Goal: Information Seeking & Learning: Learn about a topic

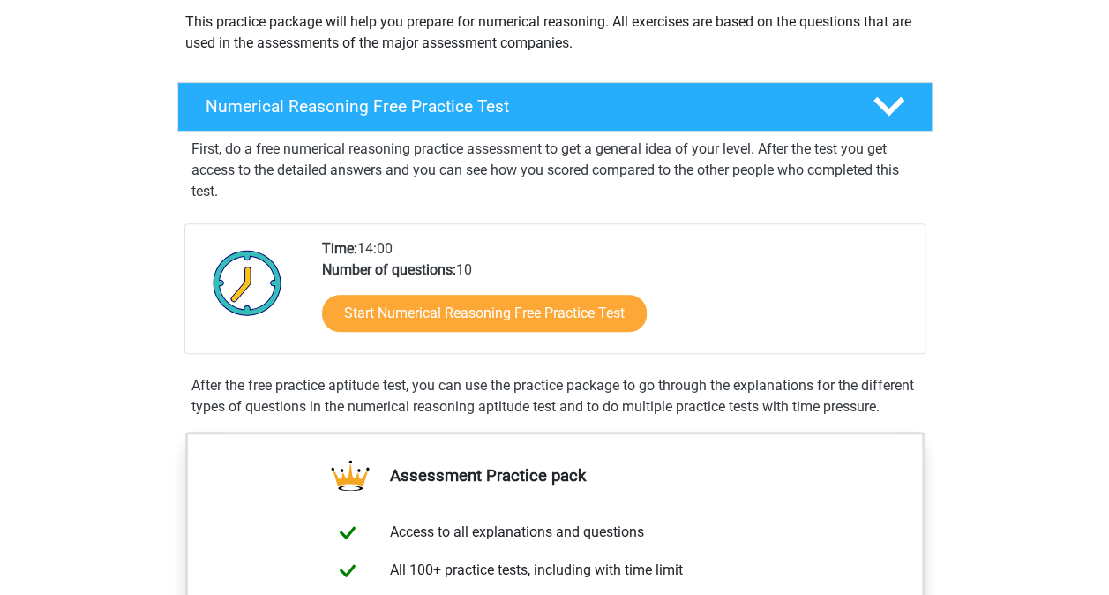
scroll to position [176, 0]
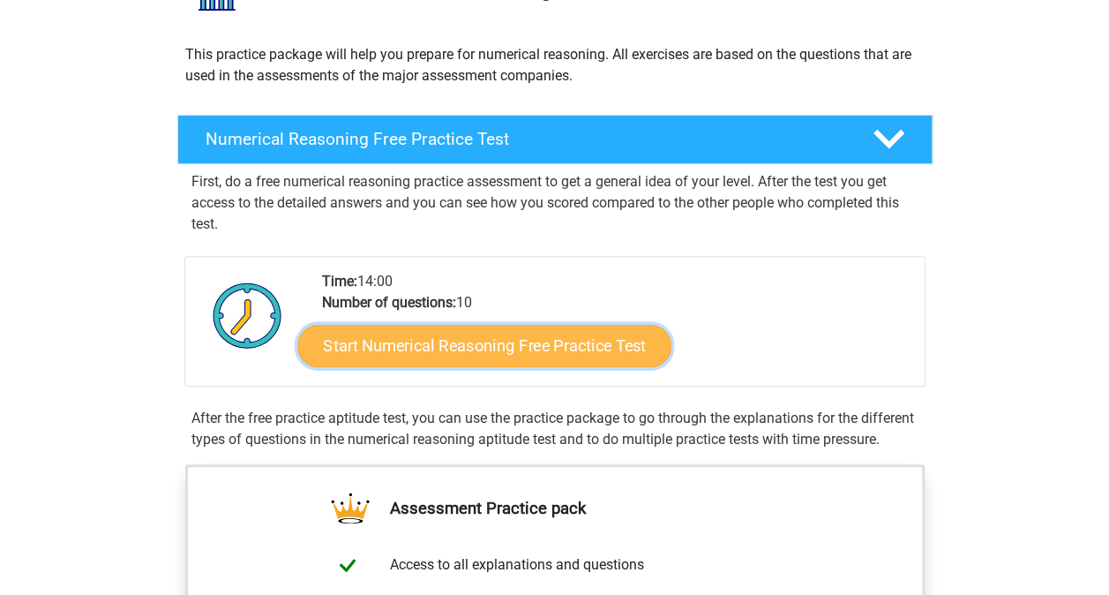
click at [468, 337] on link "Start Numerical Reasoning Free Practice Test" at bounding box center [483, 345] width 373 height 42
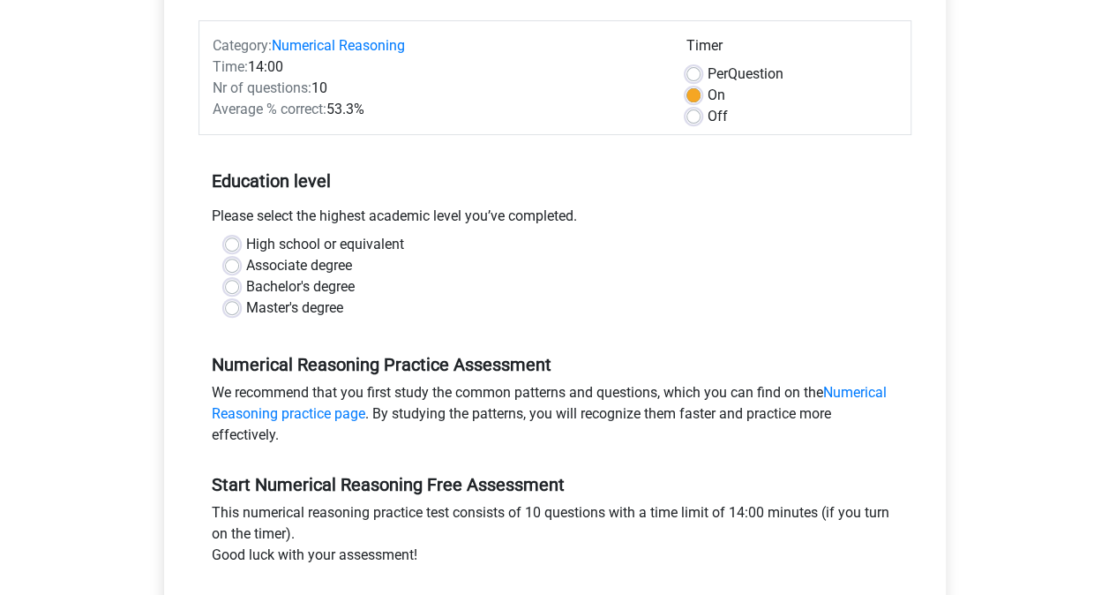
scroll to position [212, 0]
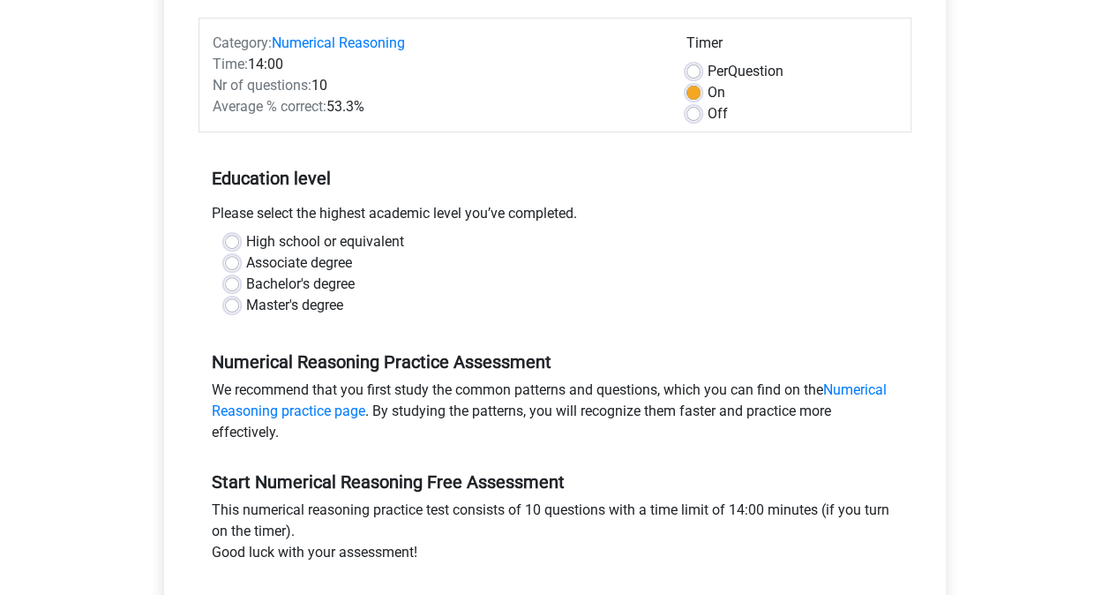
click at [230, 295] on div "Master's degree" at bounding box center [555, 305] width 660 height 21
click at [246, 302] on label "Master's degree" at bounding box center [294, 305] width 97 height 21
click at [230, 302] on input "Master's degree" at bounding box center [232, 304] width 14 height 18
radio input "true"
click at [816, 312] on div "Master's degree" at bounding box center [555, 305] width 660 height 21
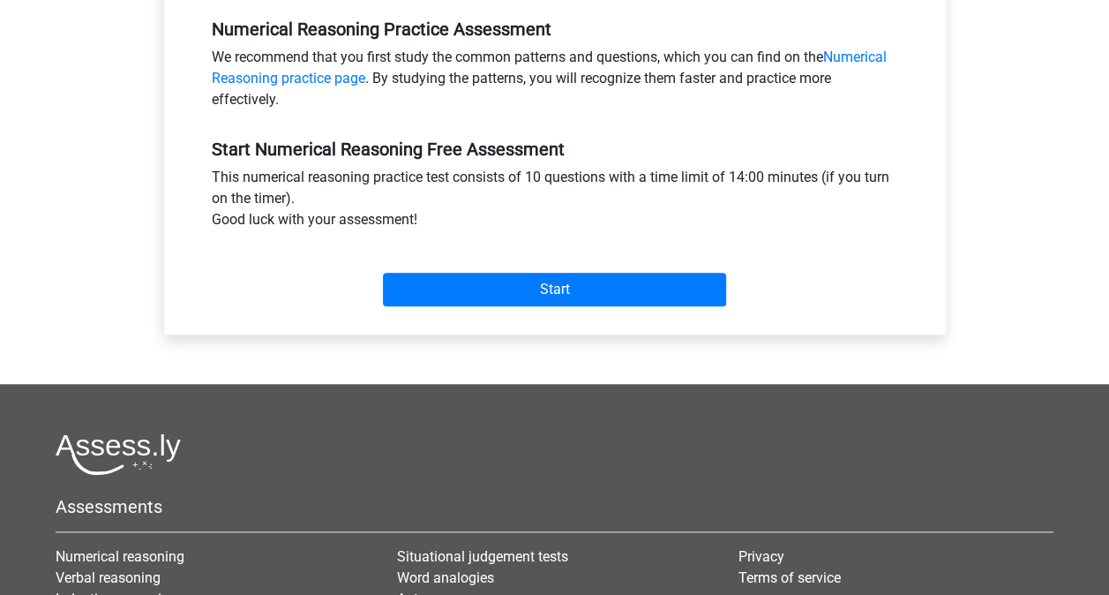
scroll to position [565, 0]
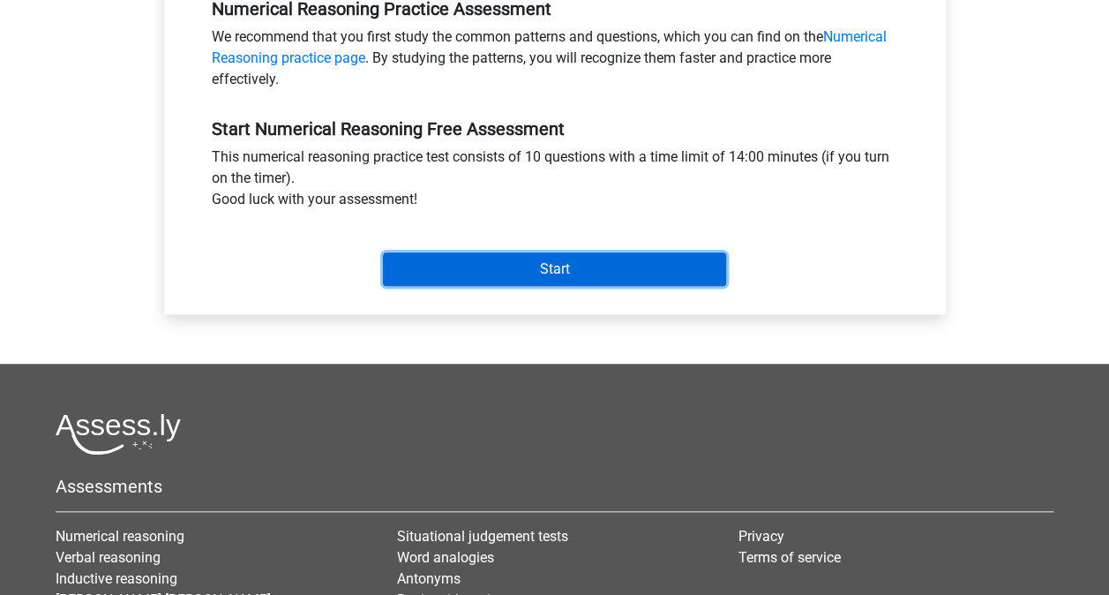
click at [641, 266] on input "Start" at bounding box center [554, 269] width 343 height 34
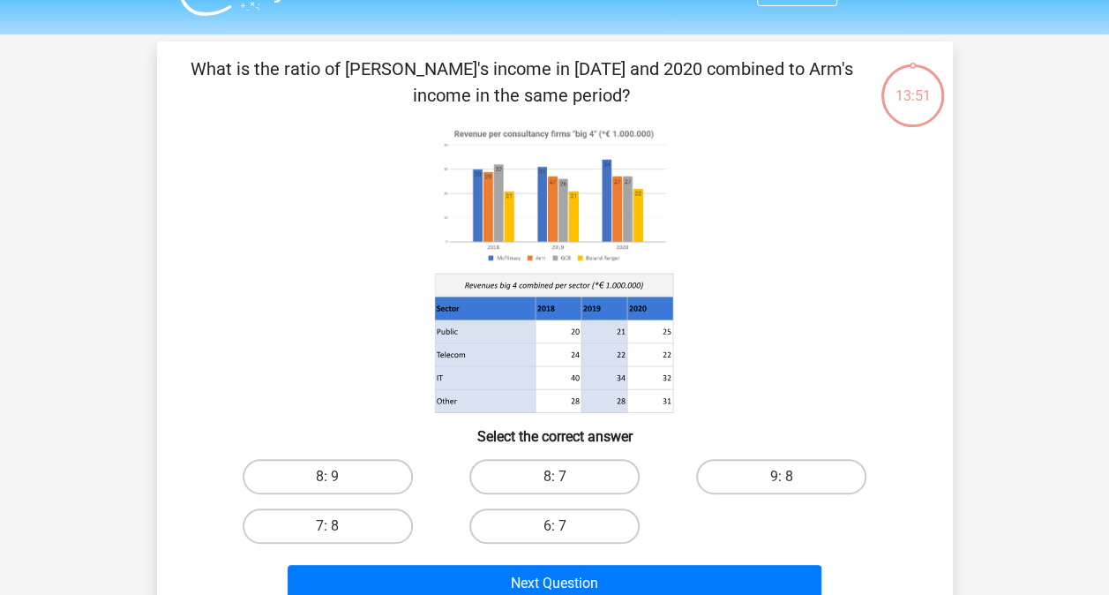
scroll to position [35, 0]
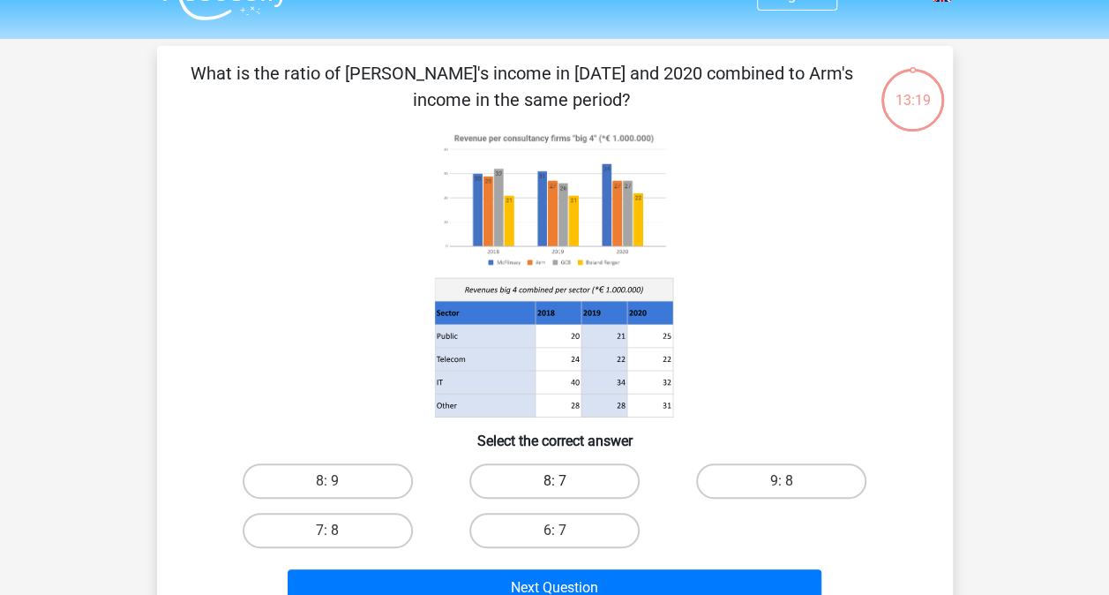
click at [566, 481] on label "8: 7" at bounding box center [554, 480] width 170 height 35
click at [565, 481] on input "8: 7" at bounding box center [559, 486] width 11 height 11
radio input "true"
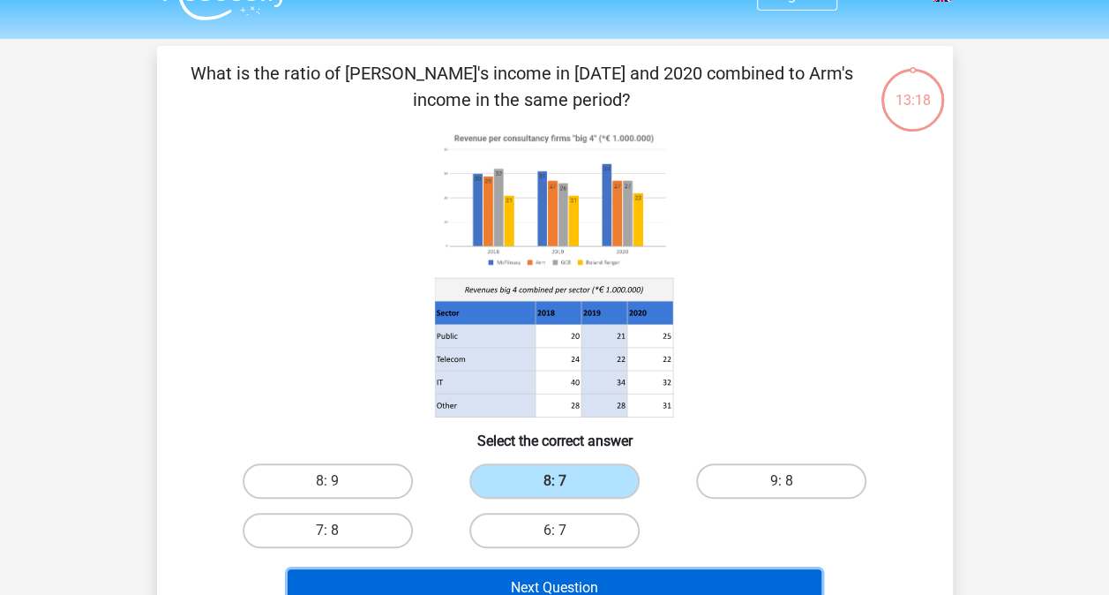
click at [570, 577] on button "Next Question" at bounding box center [555, 587] width 534 height 37
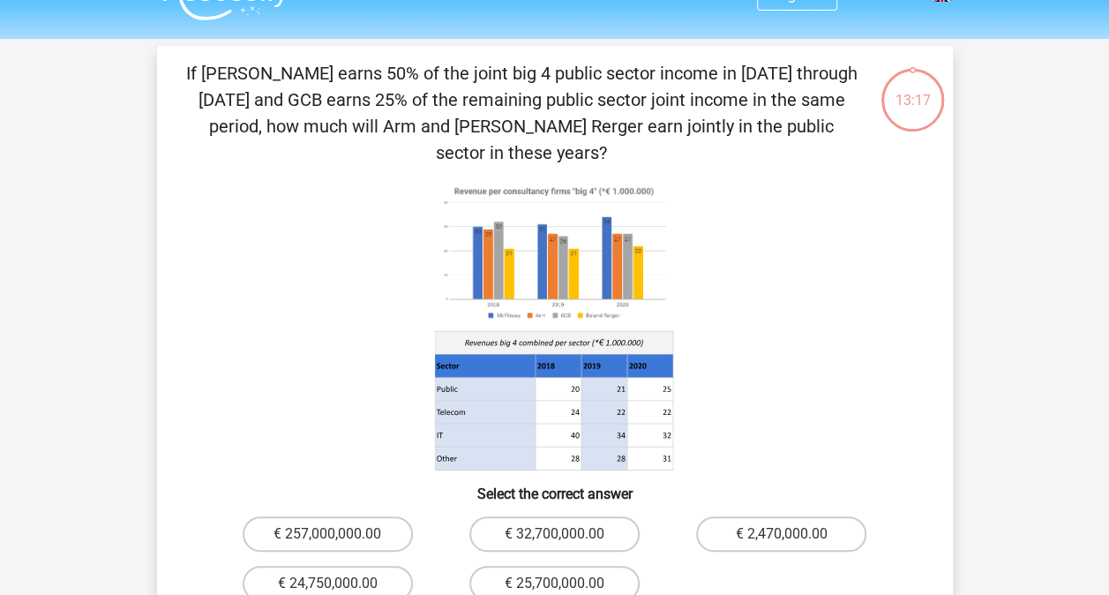
scroll to position [81, 0]
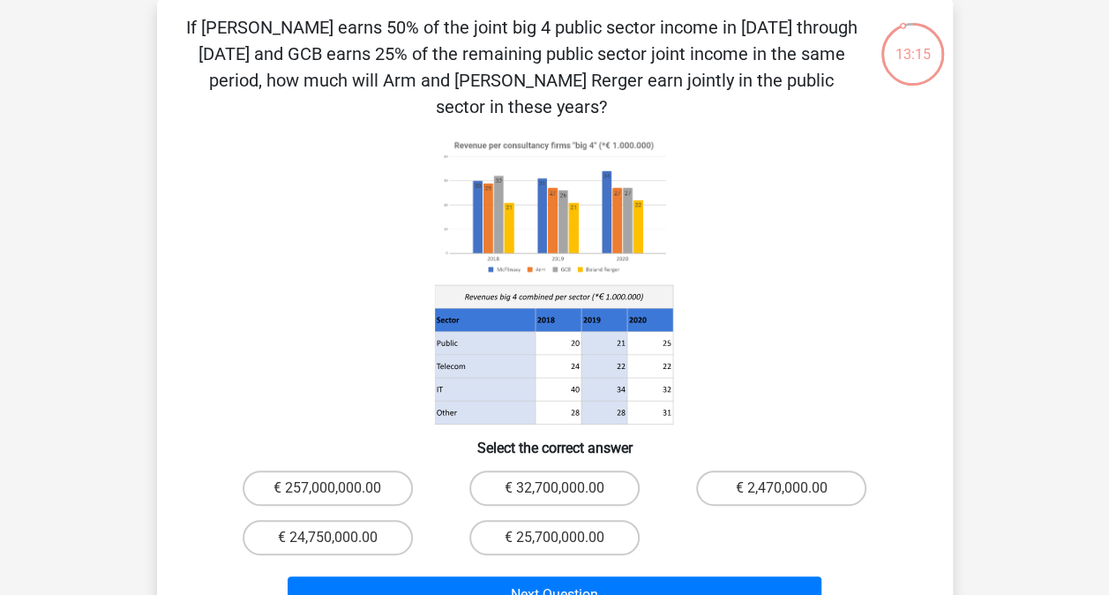
click at [815, 236] on icon at bounding box center [554, 279] width 711 height 291
click at [311, 520] on label "€ 24,750,000.00" at bounding box center [328, 537] width 170 height 35
click at [327, 537] on input "€ 24,750,000.00" at bounding box center [332, 542] width 11 height 11
radio input "true"
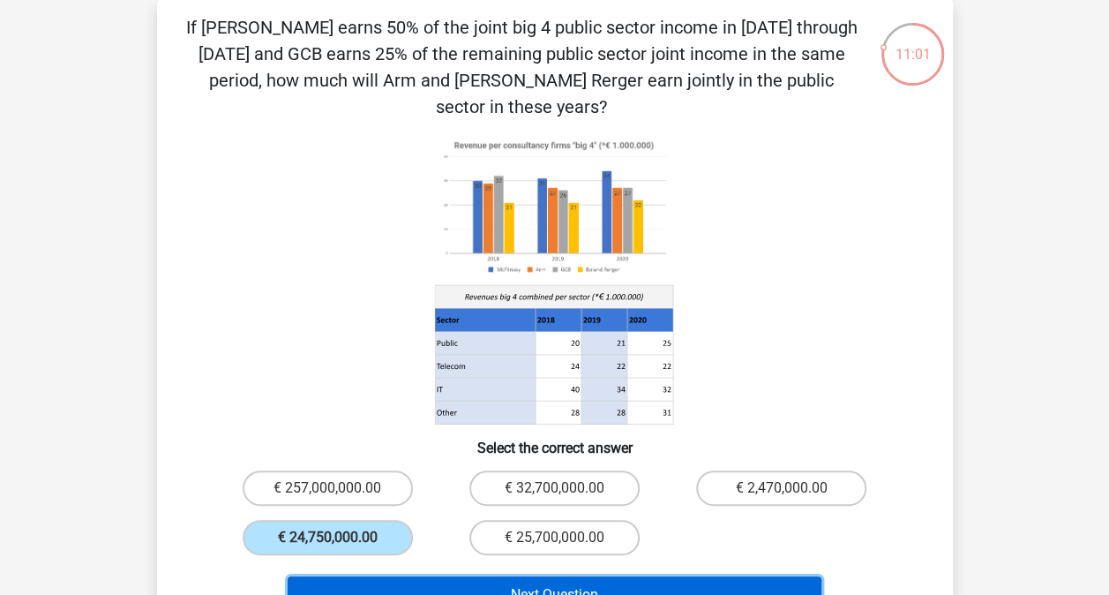
click at [431, 576] on button "Next Question" at bounding box center [555, 594] width 534 height 37
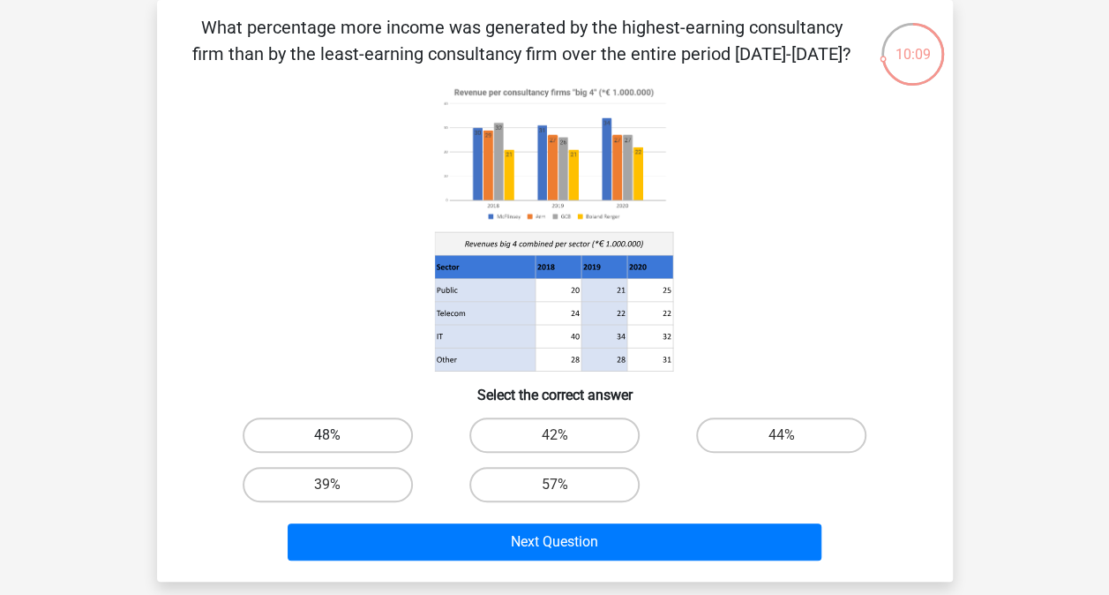
click at [341, 434] on label "48%" at bounding box center [328, 434] width 170 height 35
click at [339, 435] on input "48%" at bounding box center [332, 440] width 11 height 11
radio input "true"
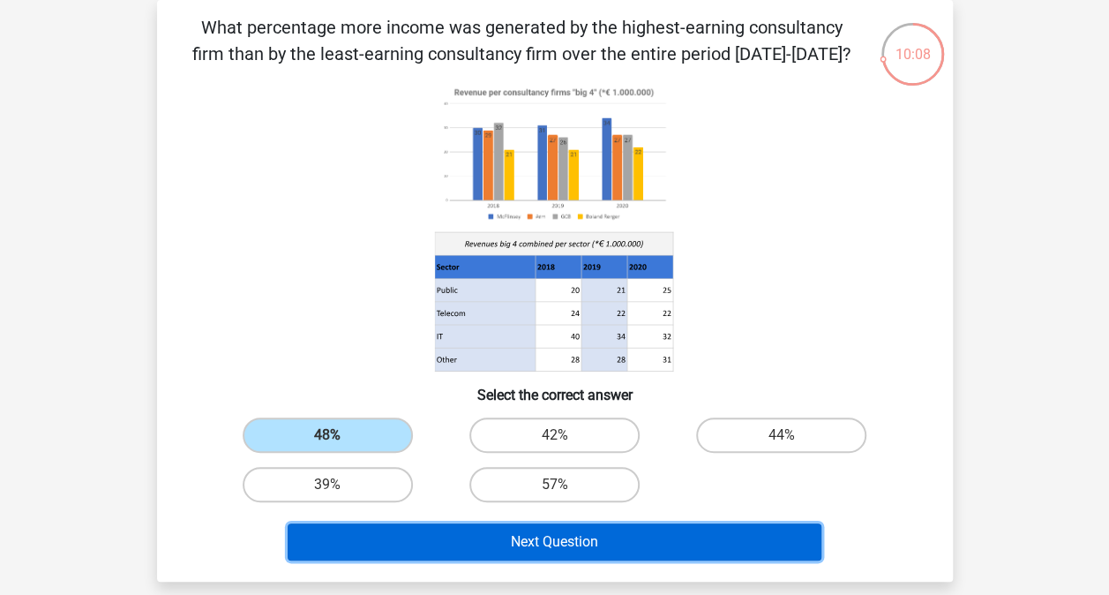
click at [476, 540] on button "Next Question" at bounding box center [555, 541] width 534 height 37
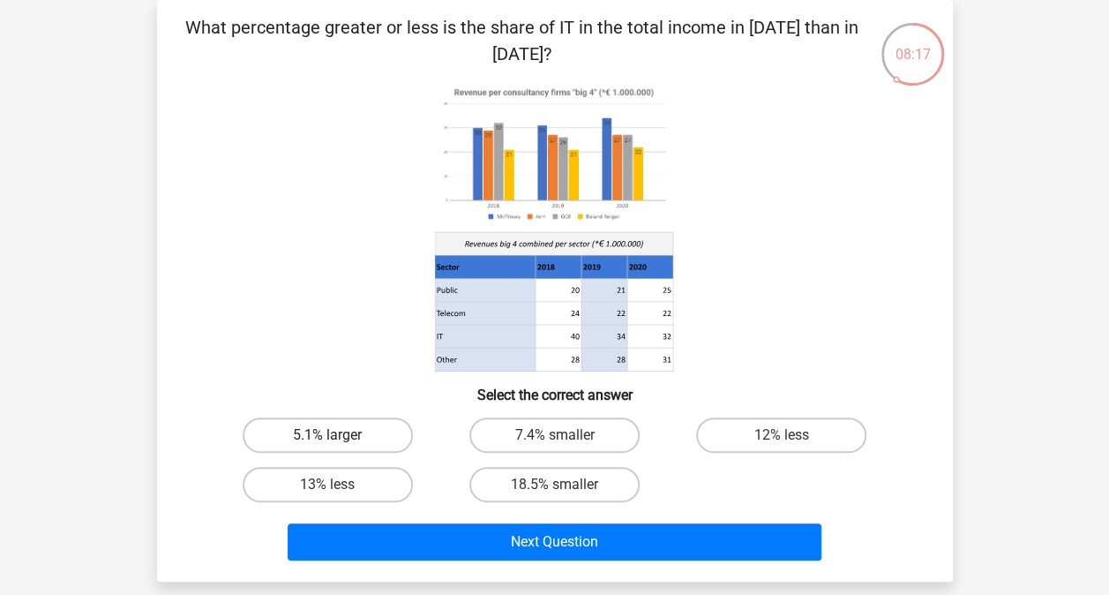
click at [349, 425] on label "5.1% larger" at bounding box center [328, 434] width 170 height 35
click at [339, 435] on input "5.1% larger" at bounding box center [332, 440] width 11 height 11
radio input "true"
click at [573, 436] on label "7.4% smaller" at bounding box center [554, 434] width 170 height 35
click at [565, 436] on input "7.4% smaller" at bounding box center [559, 440] width 11 height 11
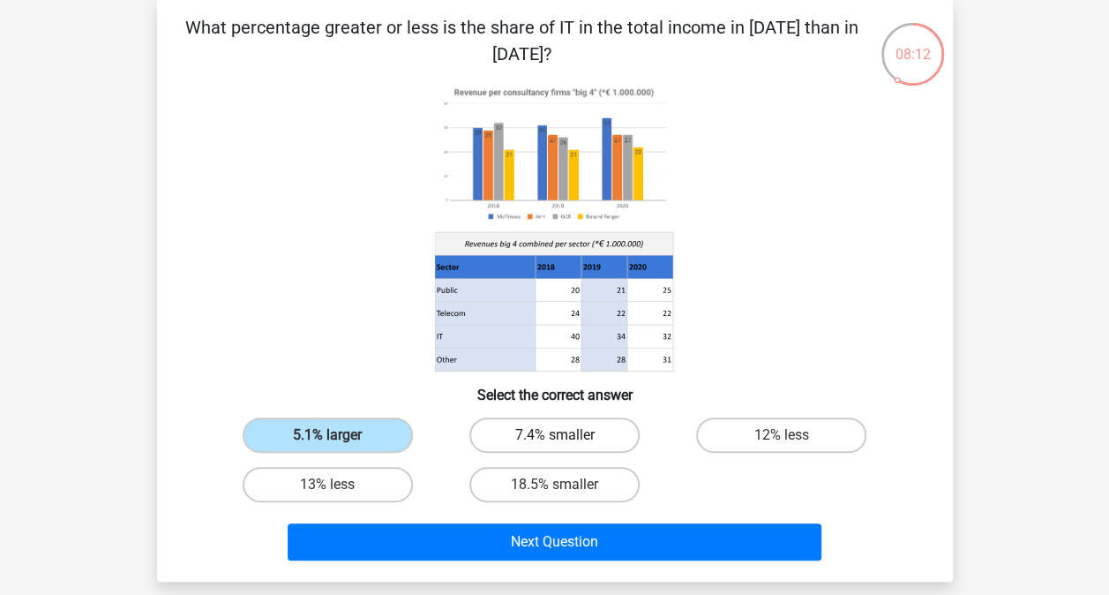
radio input "true"
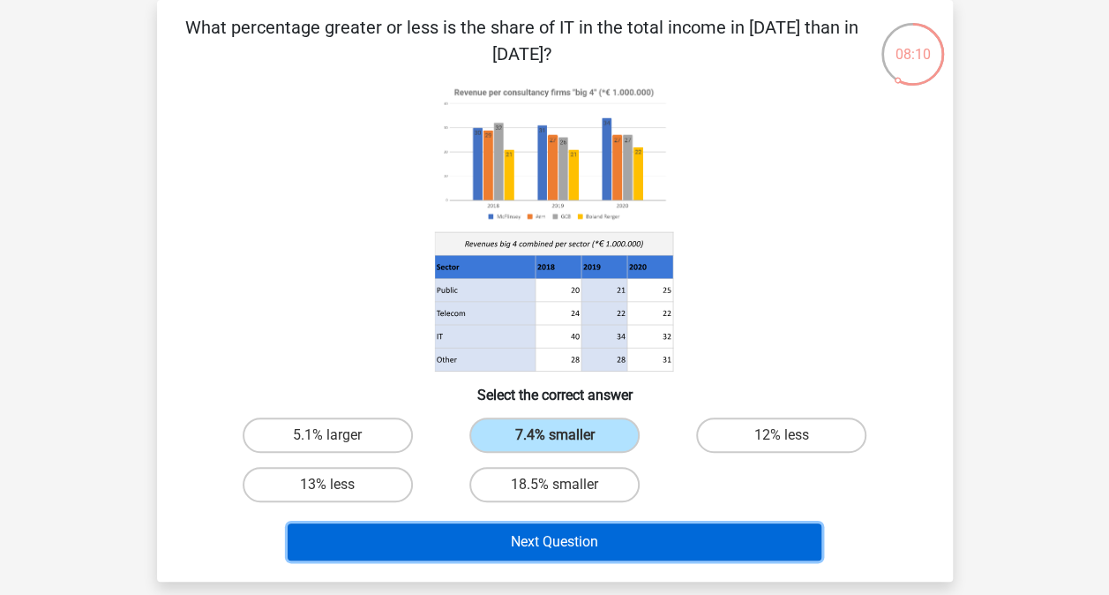
click at [575, 543] on button "Next Question" at bounding box center [555, 541] width 534 height 37
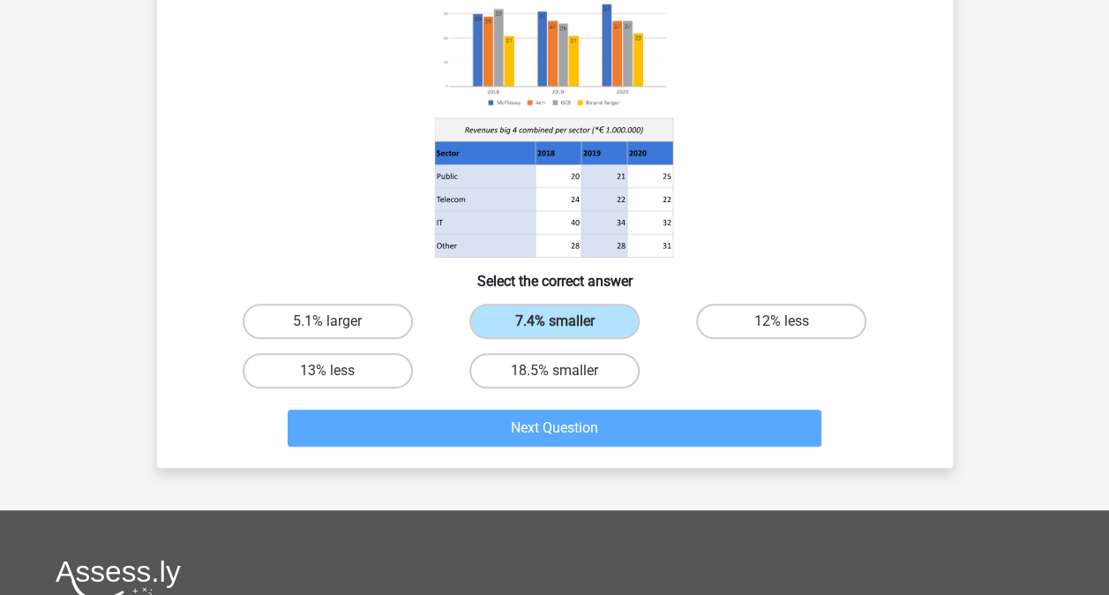
scroll to position [203, 0]
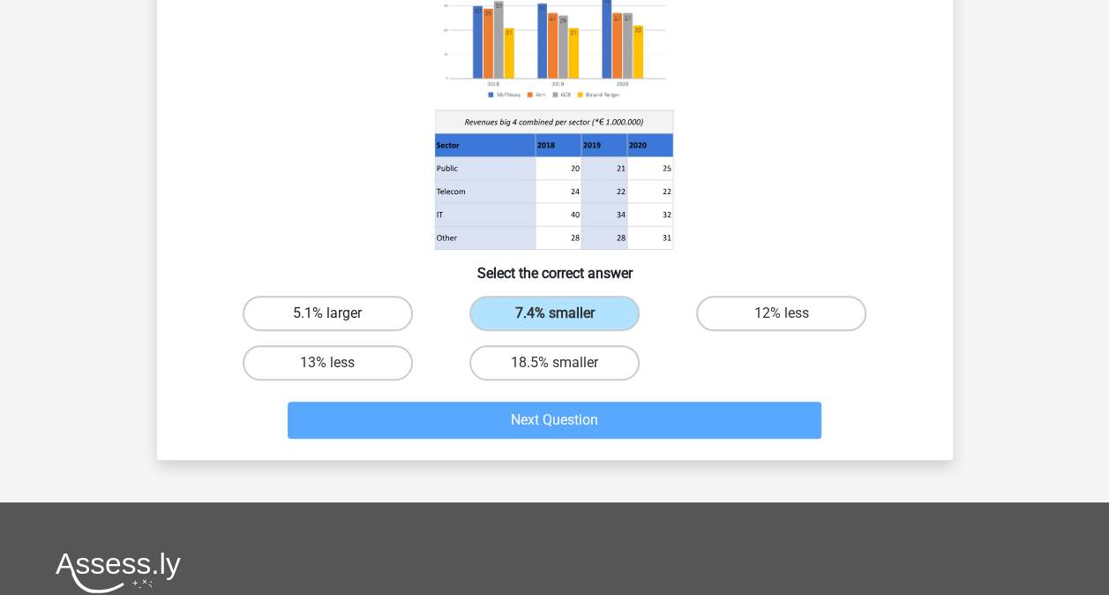
click at [362, 325] on label "5.1% larger" at bounding box center [328, 313] width 170 height 35
click at [339, 325] on input "5.1% larger" at bounding box center [332, 318] width 11 height 11
radio input "true"
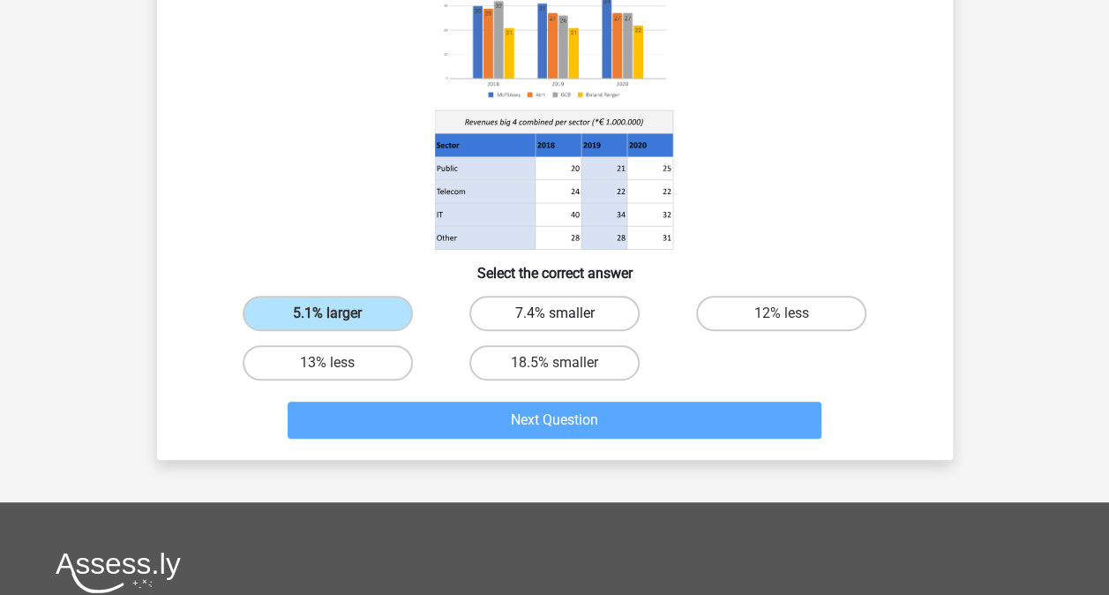
click at [553, 309] on label "7.4% smaller" at bounding box center [554, 313] width 170 height 35
click at [554, 313] on input "7.4% smaller" at bounding box center [559, 318] width 11 height 11
radio input "true"
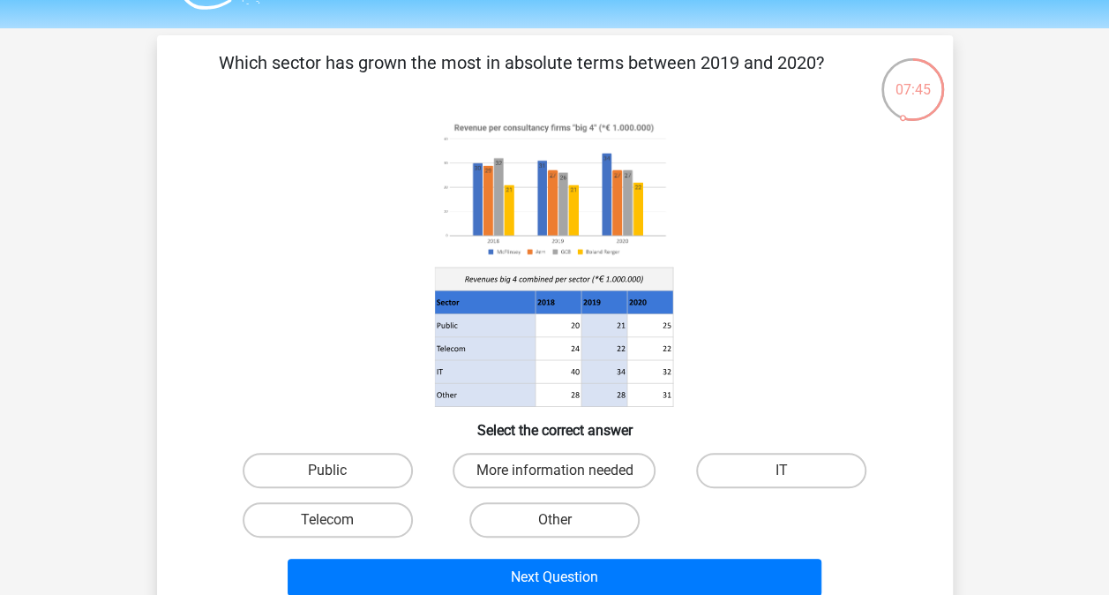
scroll to position [81, 0]
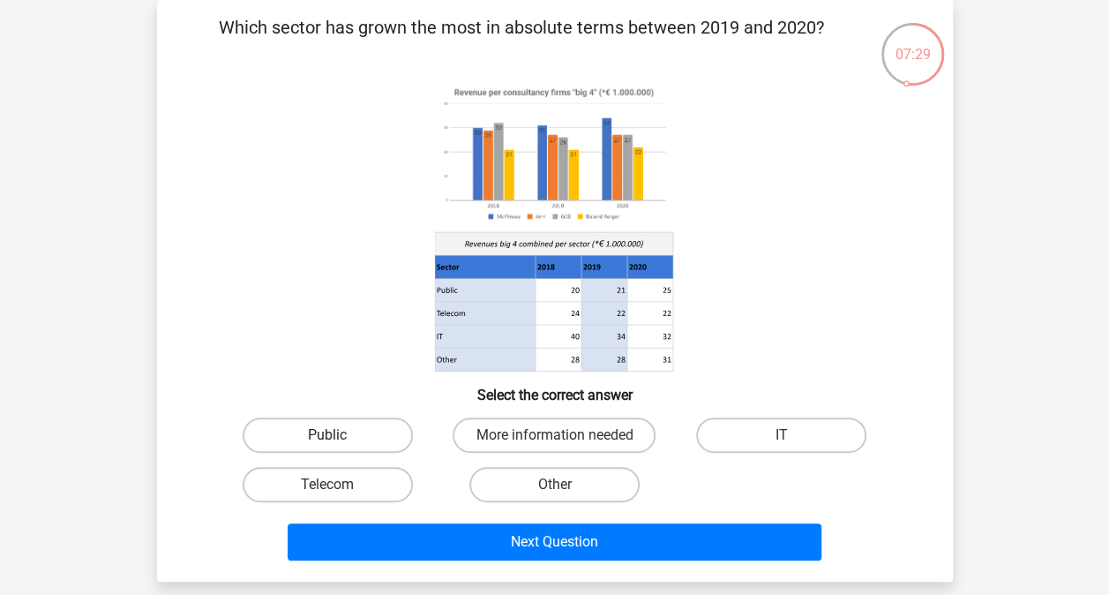
click at [363, 438] on label "Public" at bounding box center [328, 434] width 170 height 35
click at [339, 438] on input "Public" at bounding box center [332, 440] width 11 height 11
radio input "true"
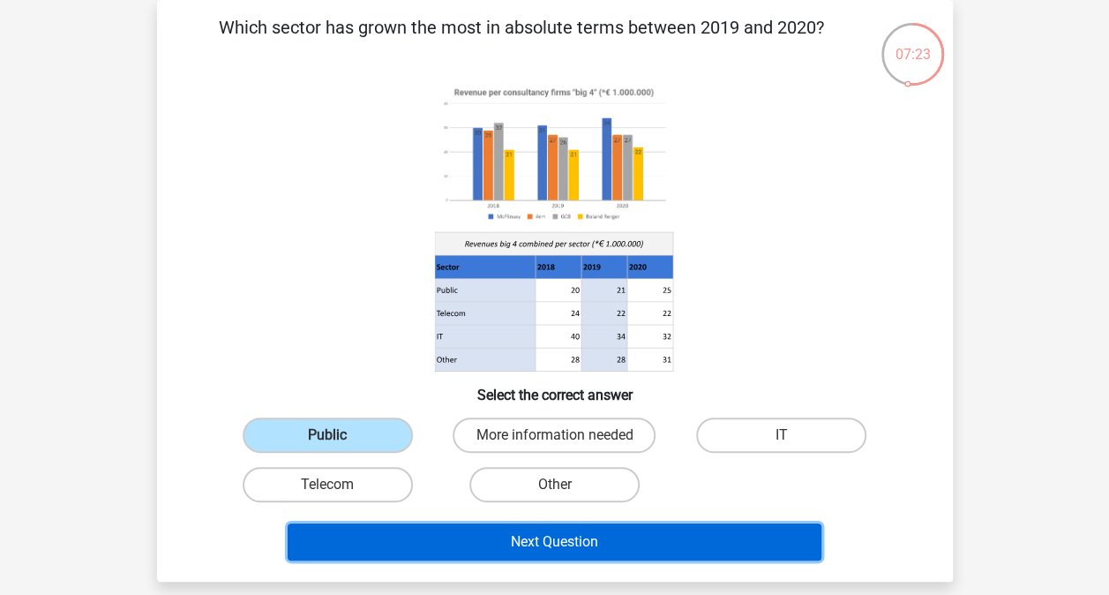
click at [592, 550] on button "Next Question" at bounding box center [555, 541] width 534 height 37
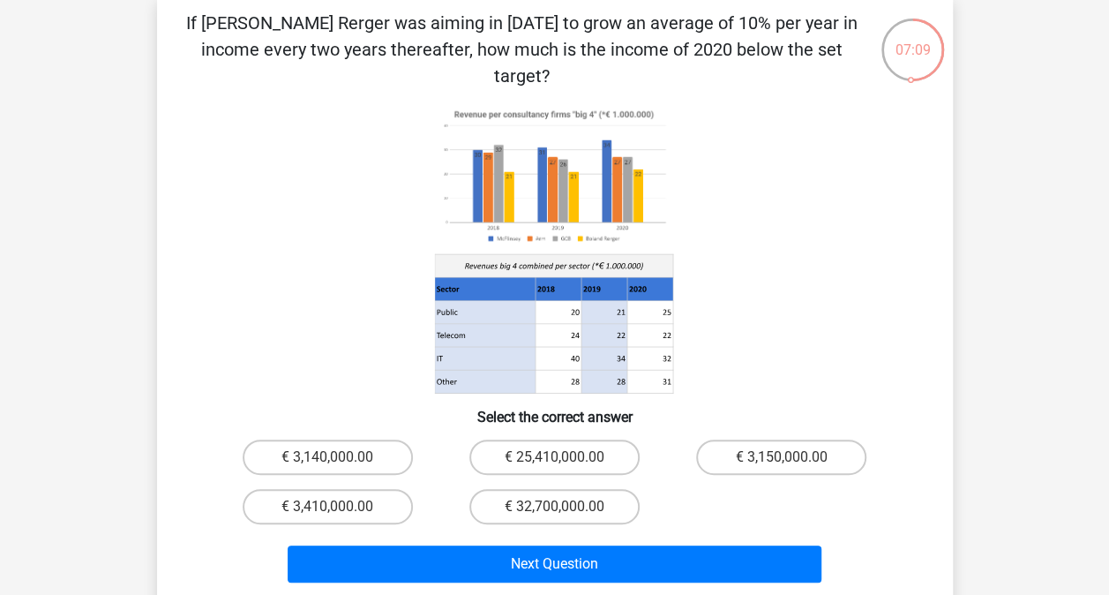
scroll to position [90, 0]
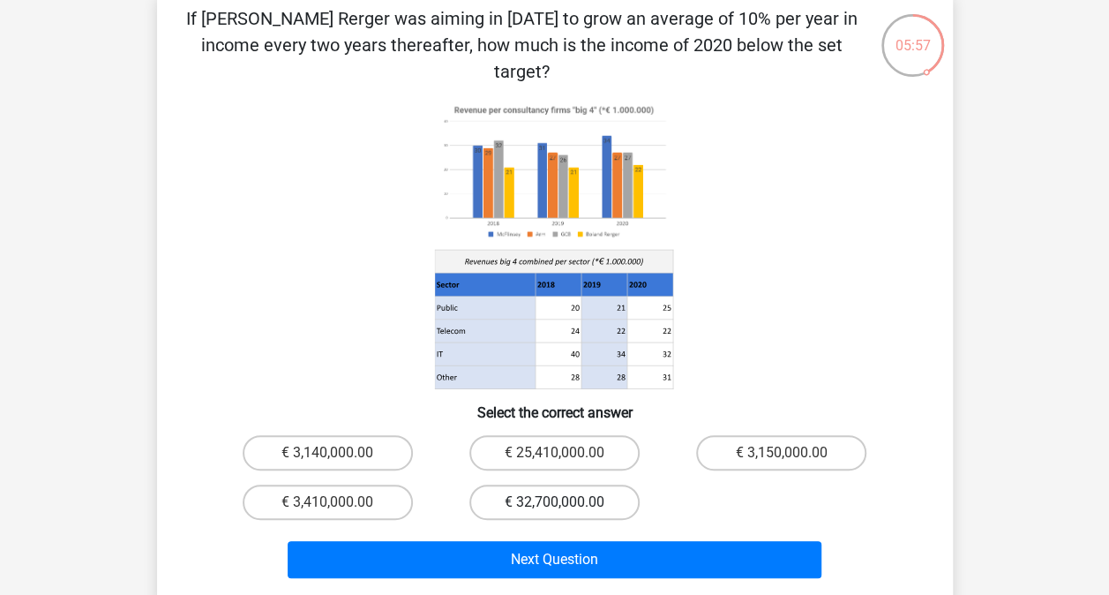
click at [538, 484] on label "€ 32,700,000.00" at bounding box center [554, 501] width 170 height 35
click at [554, 502] on input "€ 32,700,000.00" at bounding box center [559, 507] width 11 height 11
radio input "true"
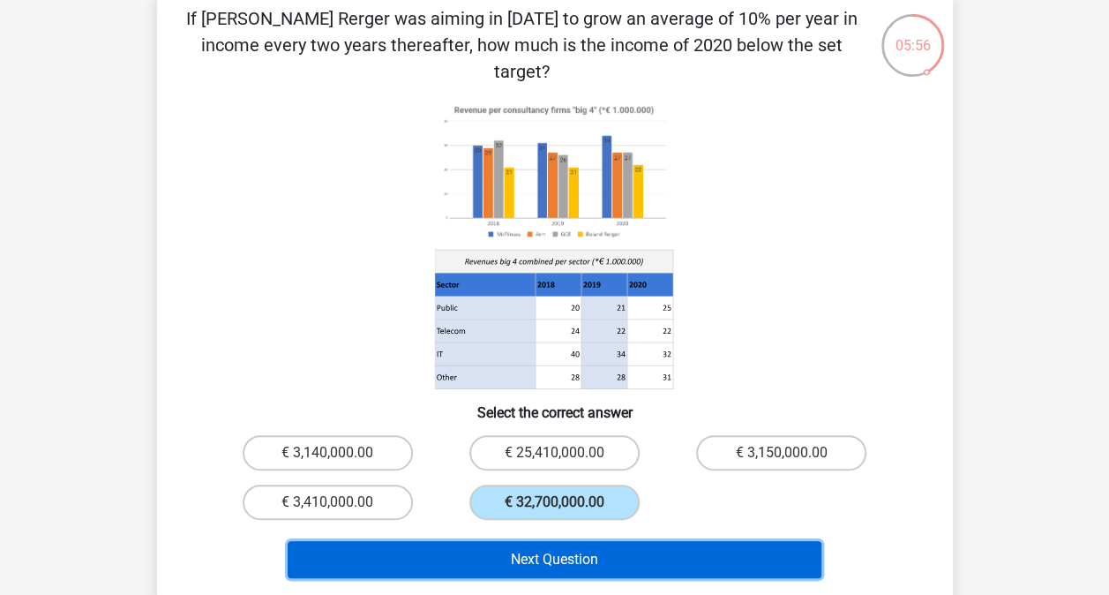
click at [522, 541] on button "Next Question" at bounding box center [555, 559] width 534 height 37
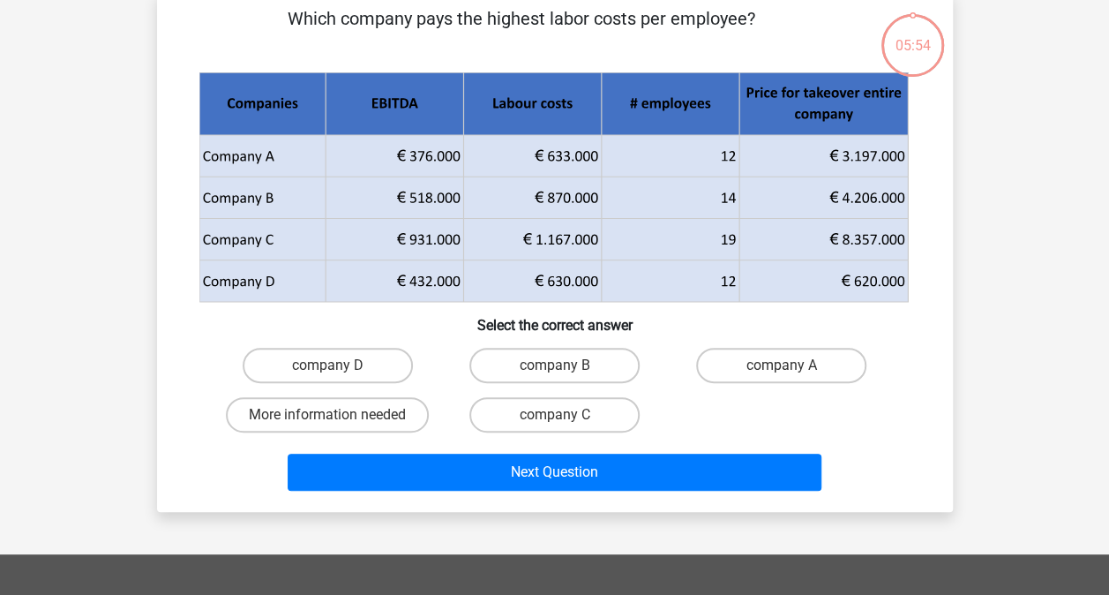
scroll to position [81, 0]
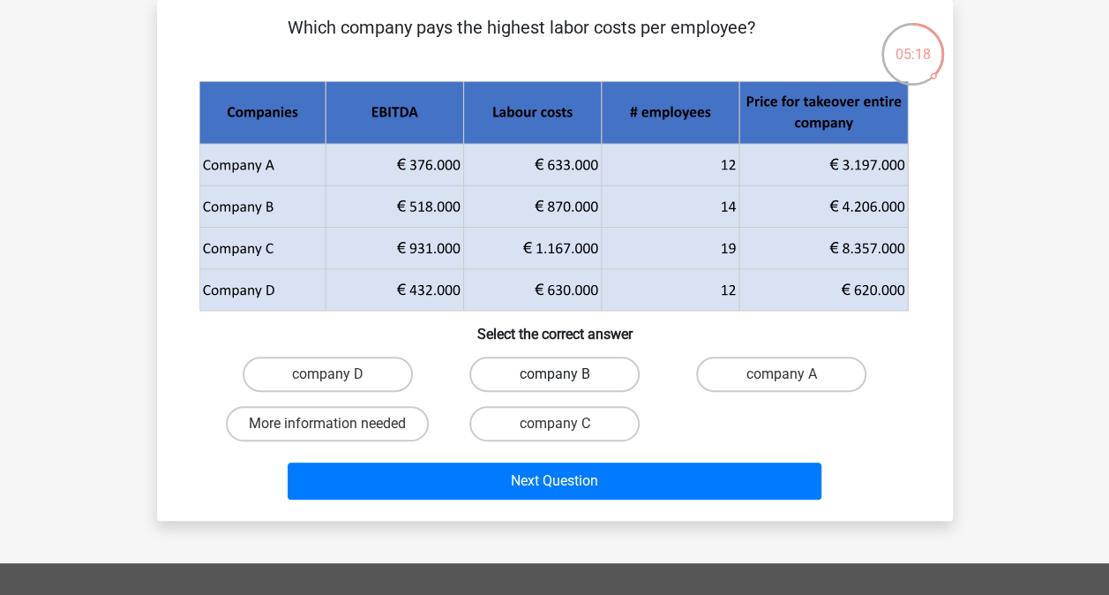
click at [540, 371] on label "company B" at bounding box center [554, 373] width 170 height 35
click at [554, 374] on input "company B" at bounding box center [559, 379] width 11 height 11
radio input "true"
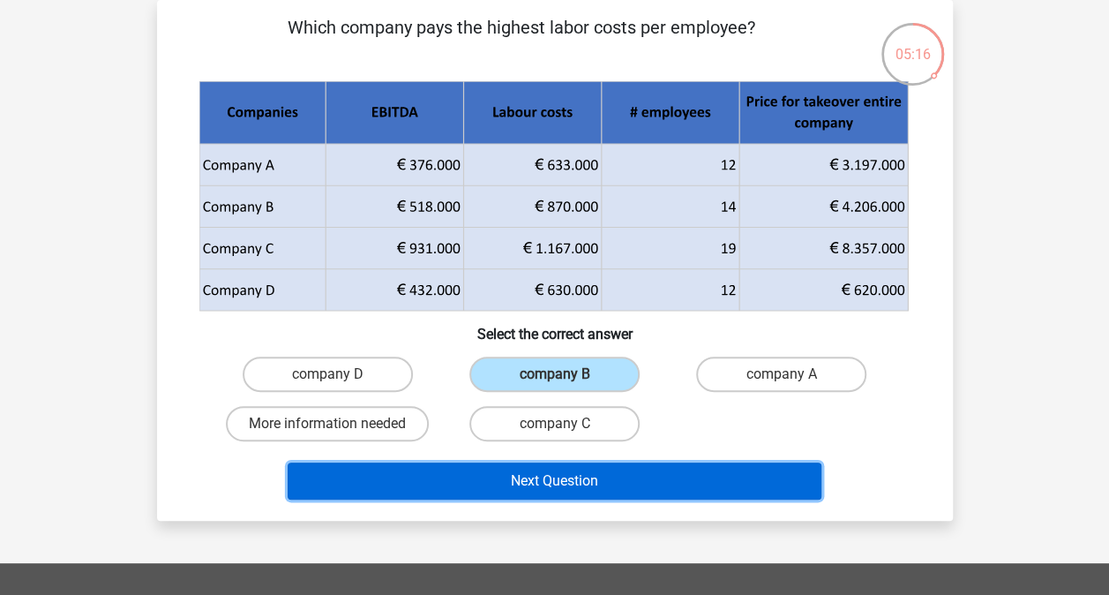
click at [556, 470] on button "Next Question" at bounding box center [555, 480] width 534 height 37
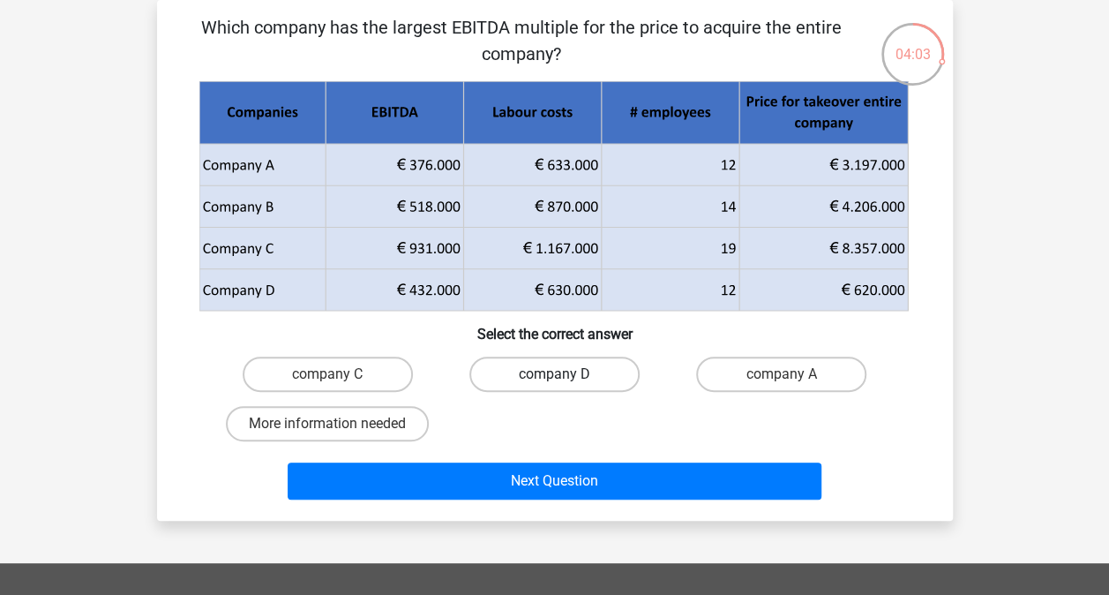
click at [573, 376] on label "company D" at bounding box center [554, 373] width 170 height 35
click at [565, 376] on input "company D" at bounding box center [559, 379] width 11 height 11
radio input "true"
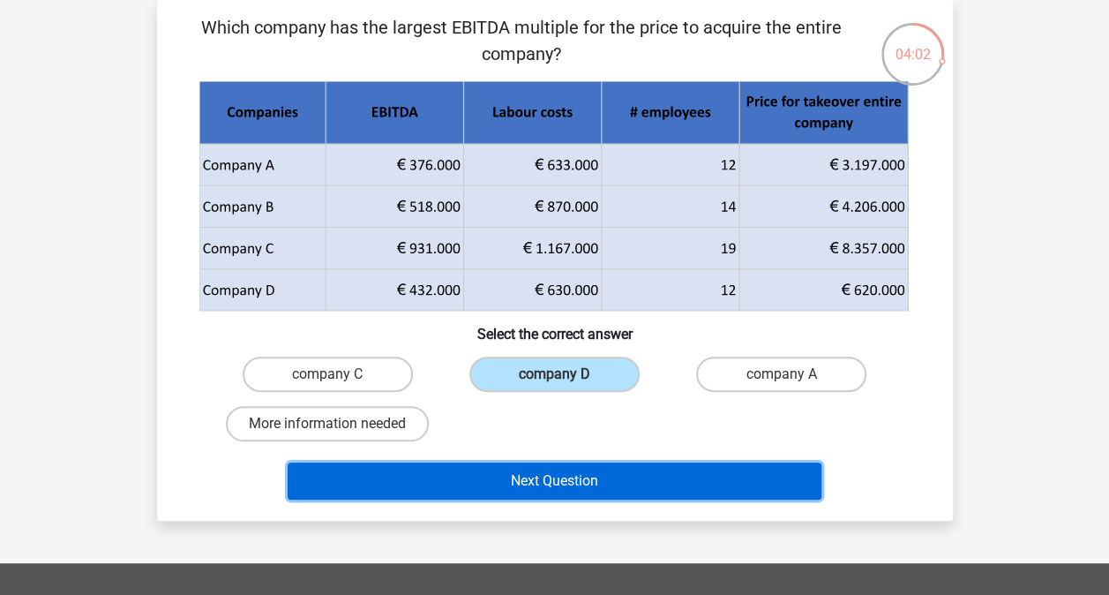
click at [502, 483] on button "Next Question" at bounding box center [555, 480] width 534 height 37
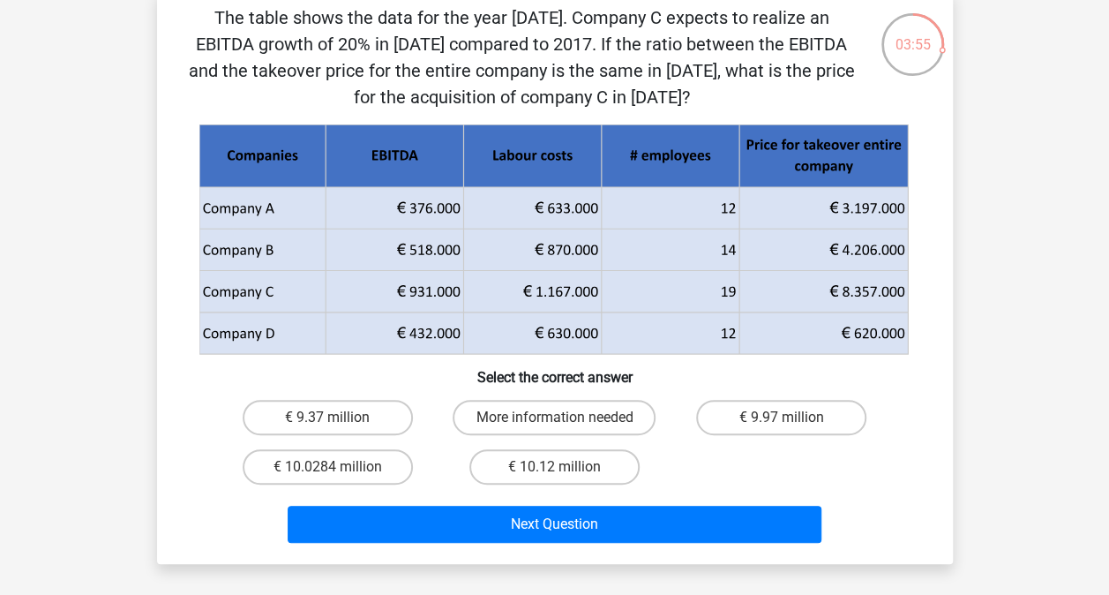
scroll to position [94, 0]
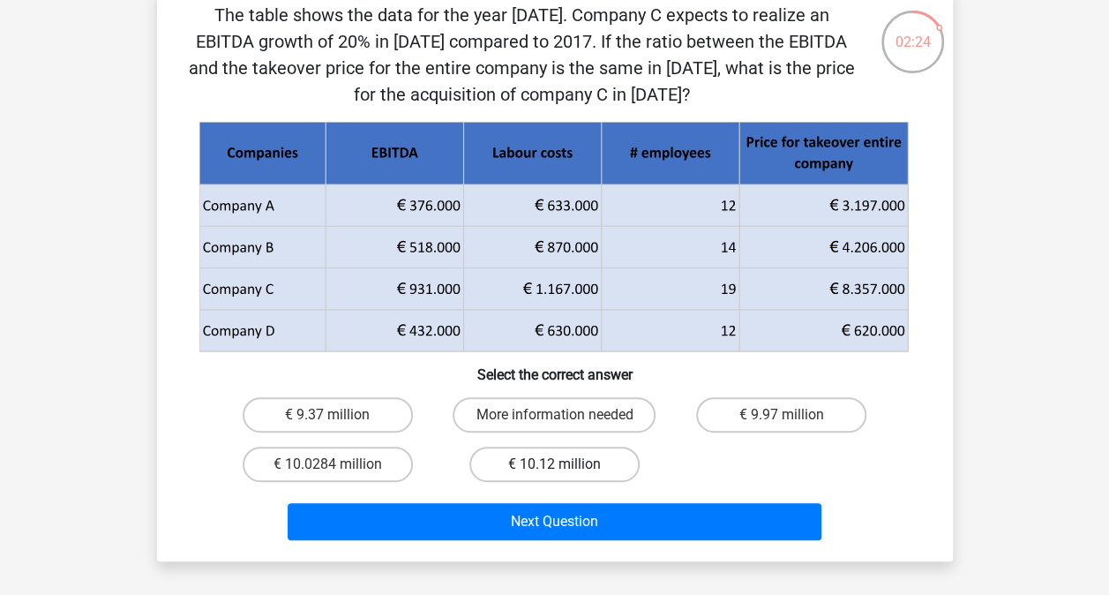
click at [538, 465] on label "€ 10.12 million" at bounding box center [554, 463] width 170 height 35
click at [554, 465] on input "€ 10.12 million" at bounding box center [559, 469] width 11 height 11
radio input "true"
click at [348, 466] on label "€ 10.0284 million" at bounding box center [328, 463] width 170 height 35
click at [339, 466] on input "€ 10.0284 million" at bounding box center [332, 469] width 11 height 11
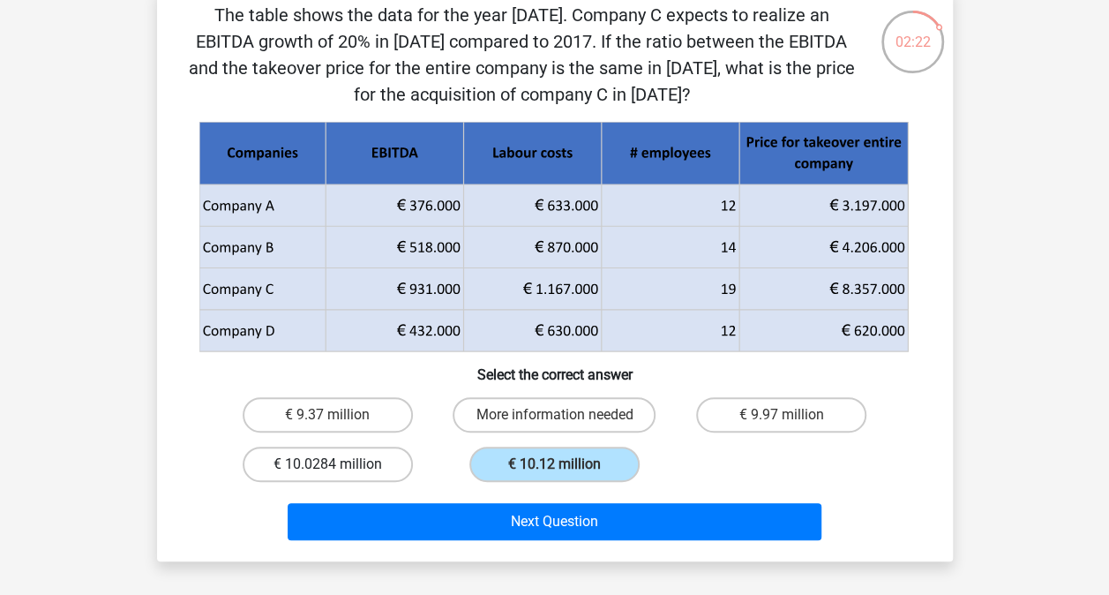
radio input "true"
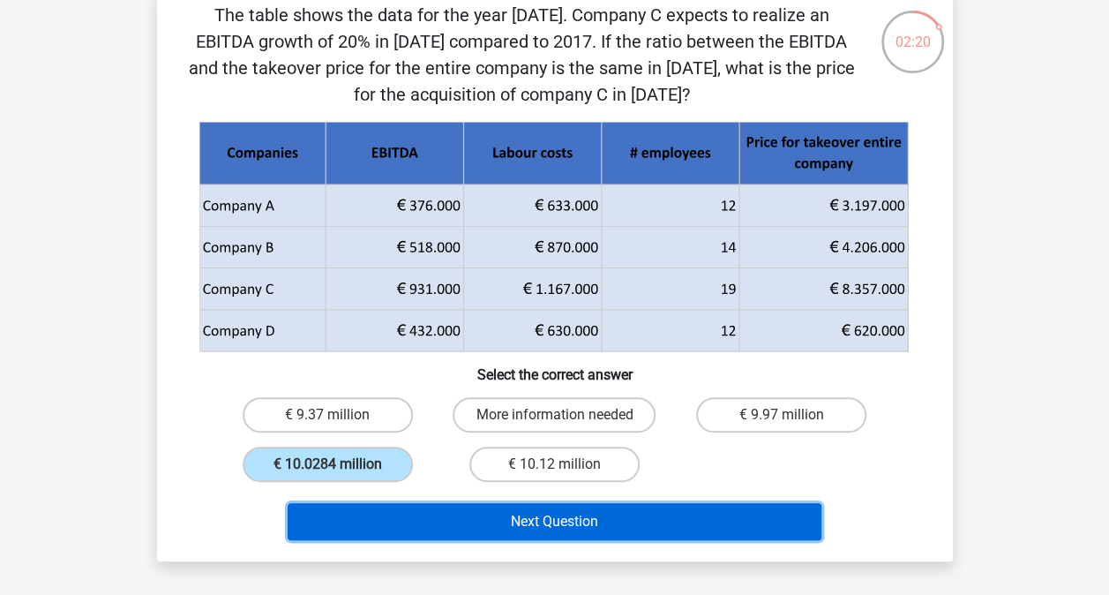
click at [461, 520] on button "Next Question" at bounding box center [555, 521] width 534 height 37
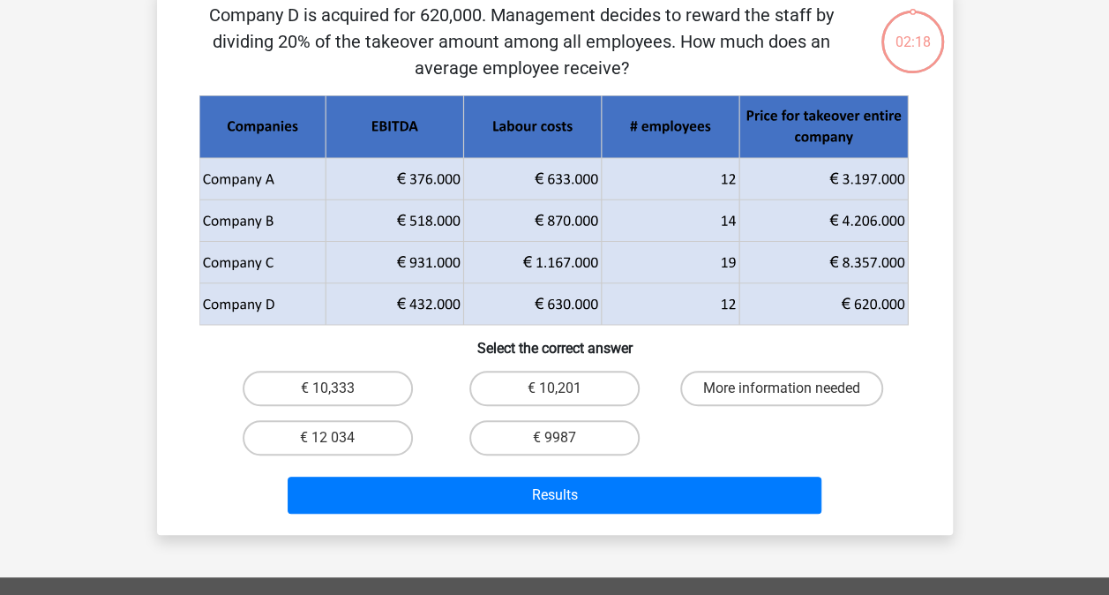
scroll to position [81, 0]
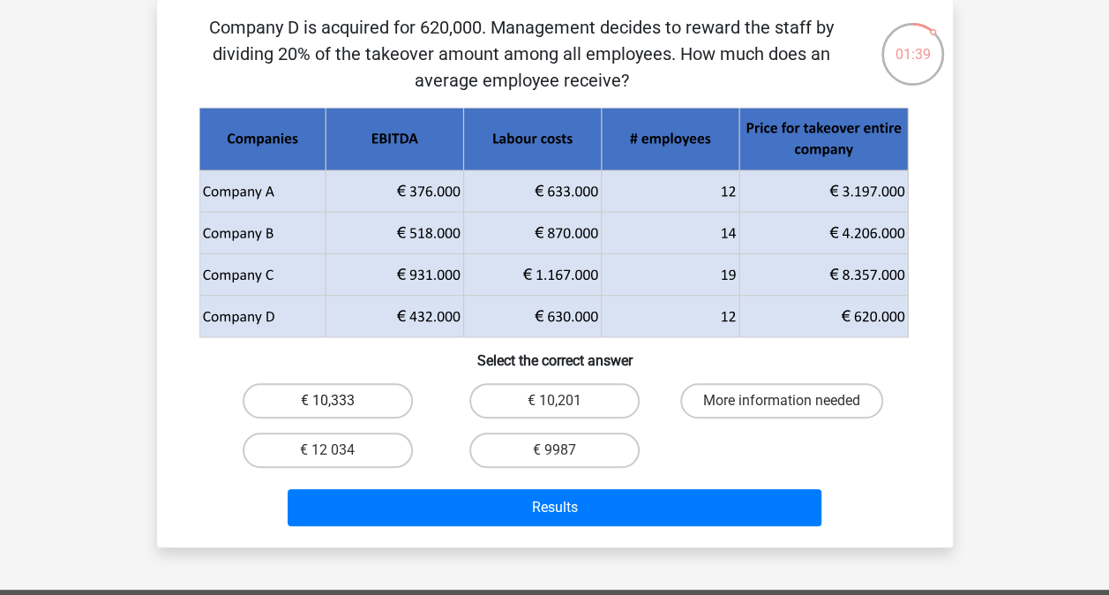
click at [351, 392] on label "€ 10,333" at bounding box center [328, 400] width 170 height 35
click at [339, 401] on input "€ 10,333" at bounding box center [332, 406] width 11 height 11
radio input "true"
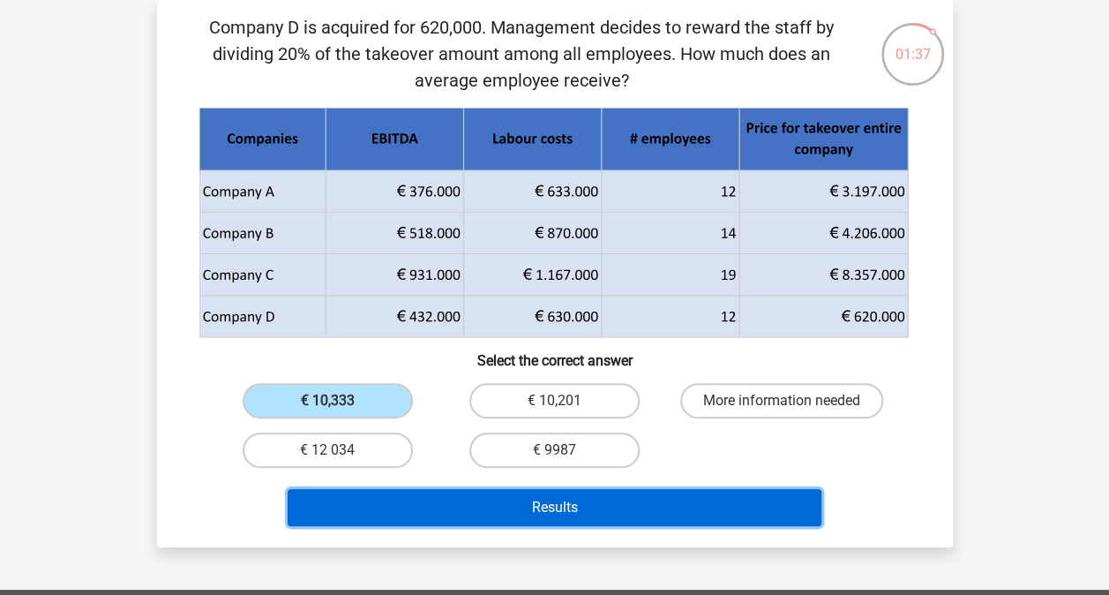
click at [472, 506] on button "Results" at bounding box center [555, 507] width 534 height 37
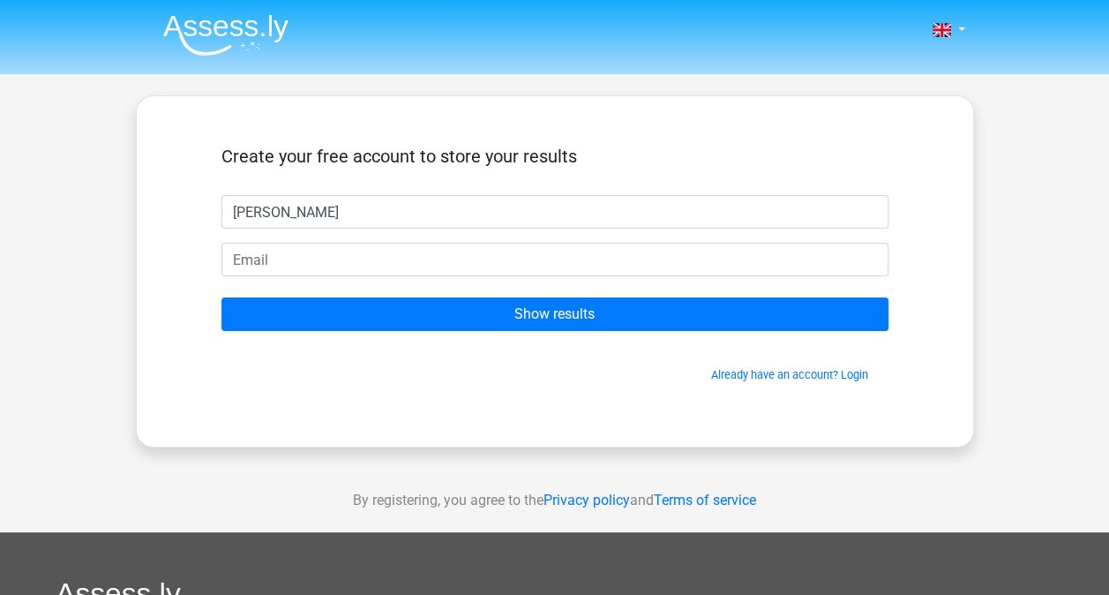
type input "Kishalay Nayak"
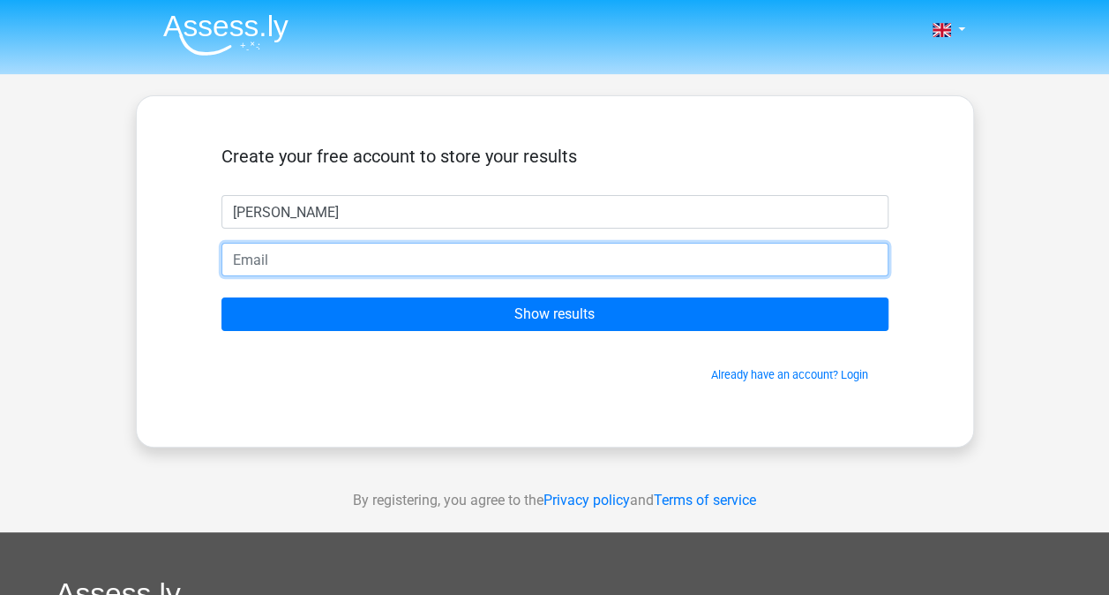
click at [329, 254] on input "email" at bounding box center [554, 260] width 667 height 34
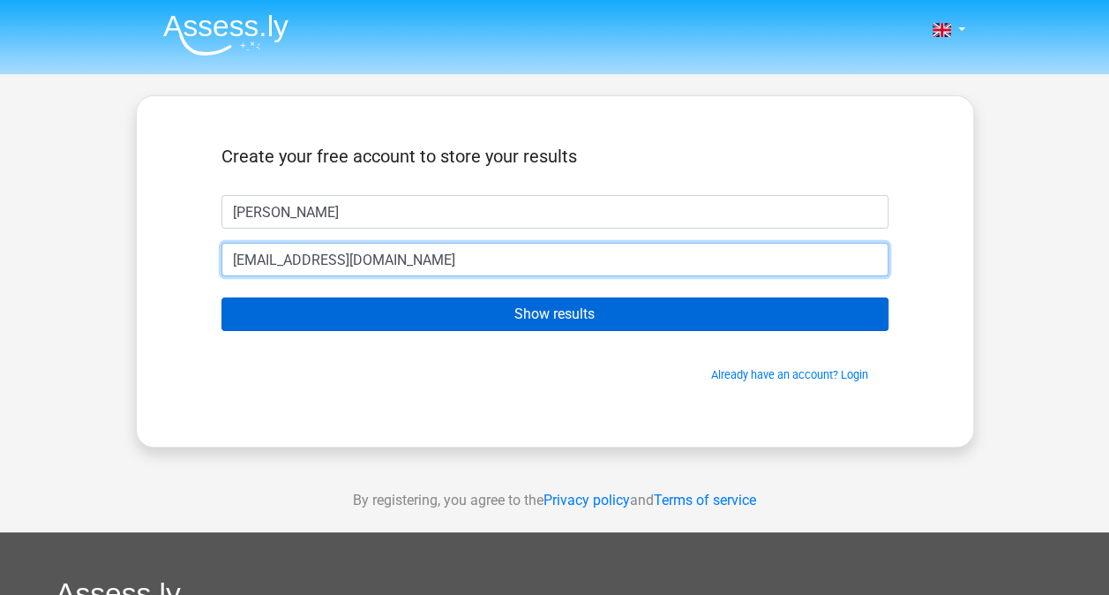
type input "kishalay511@gmail.com"
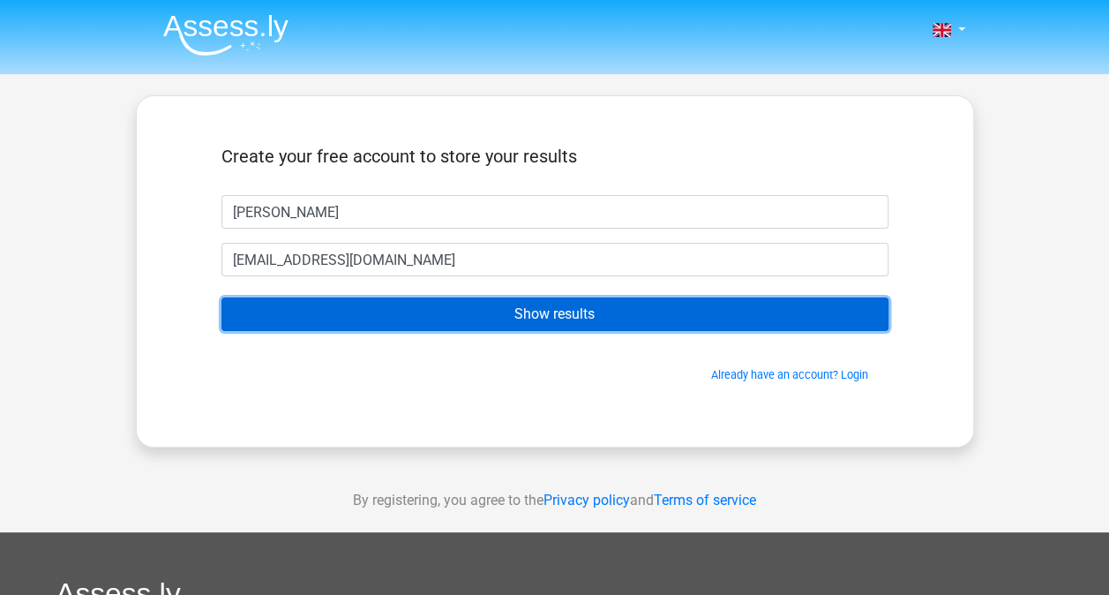
click at [452, 314] on input "Show results" at bounding box center [554, 314] width 667 height 34
